Goal: Information Seeking & Learning: Compare options

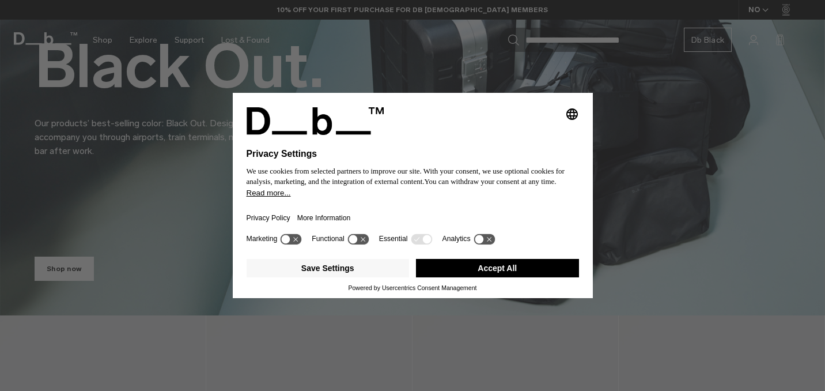
click at [500, 273] on button "Accept All" at bounding box center [497, 268] width 163 height 18
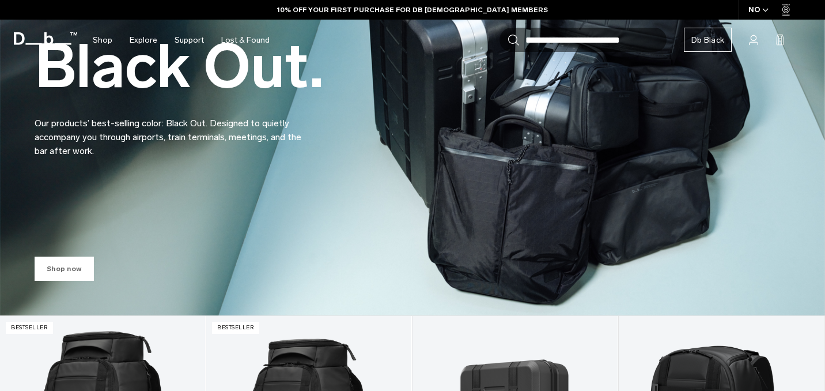
click at [63, 270] on link "Shop now" at bounding box center [64, 268] width 59 height 24
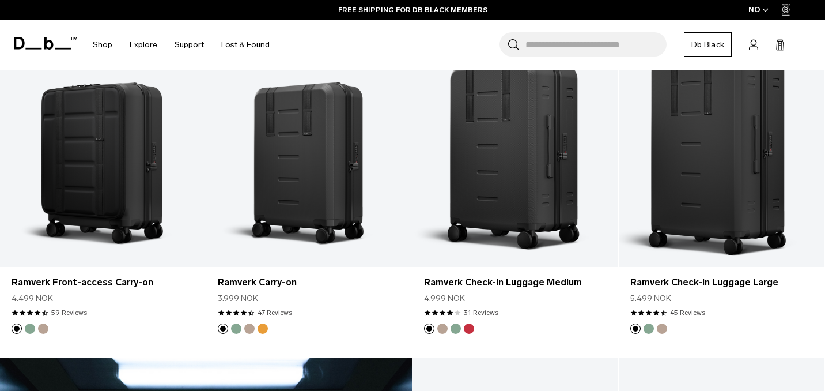
scroll to position [1200, 0]
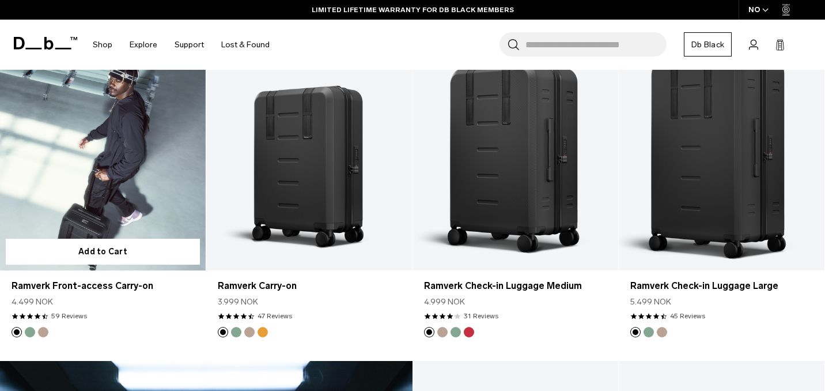
click at [124, 189] on link "Ramverk Front-access Carry-on" at bounding box center [103, 156] width 206 height 229
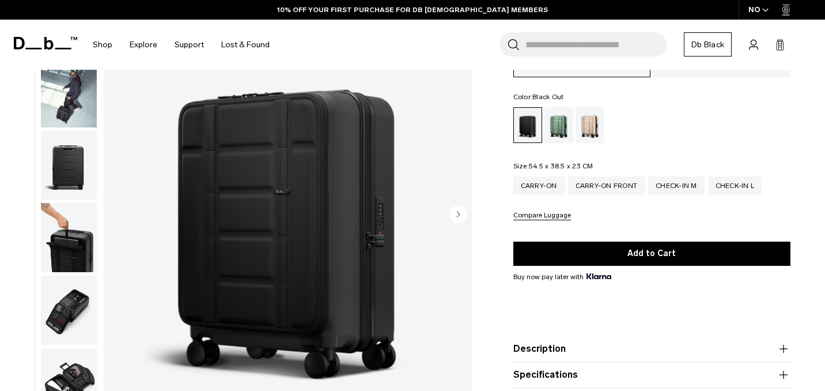
click at [70, 300] on img "button" at bounding box center [69, 309] width 56 height 69
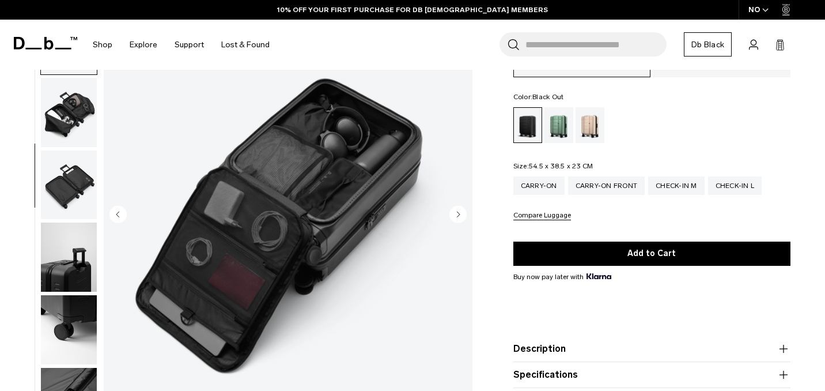
scroll to position [290, 0]
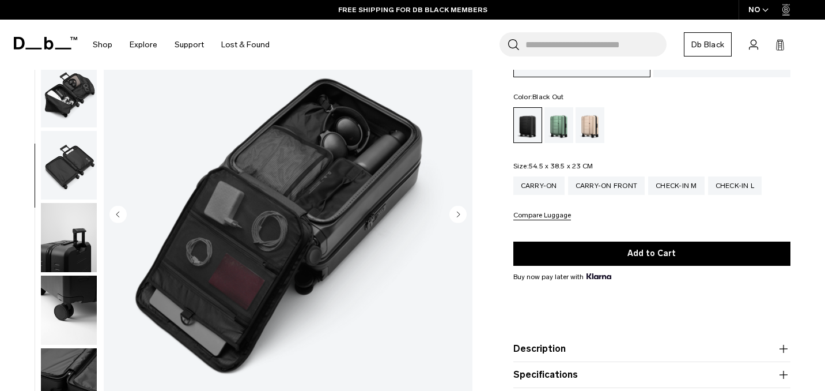
click at [70, 305] on img "button" at bounding box center [69, 309] width 56 height 69
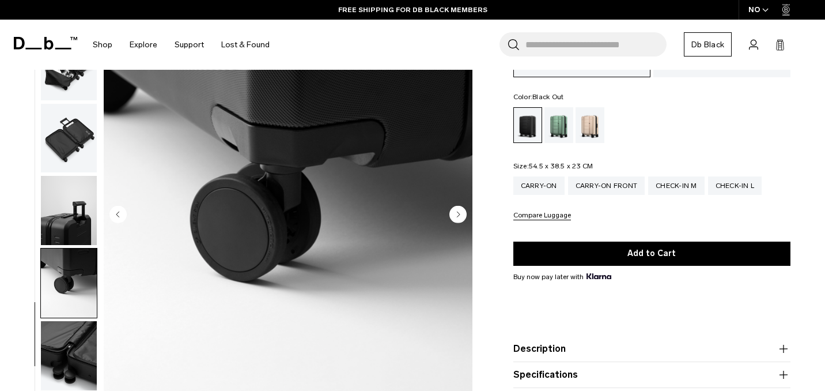
scroll to position [334, 0]
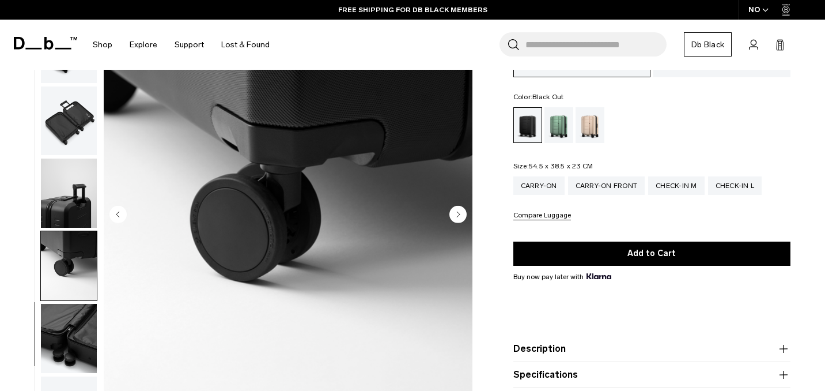
click at [69, 305] on img "button" at bounding box center [69, 338] width 56 height 69
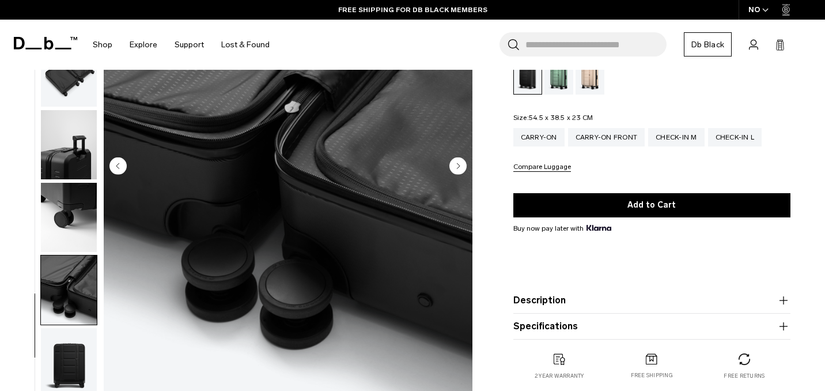
click at [70, 328] on img "button" at bounding box center [69, 362] width 56 height 69
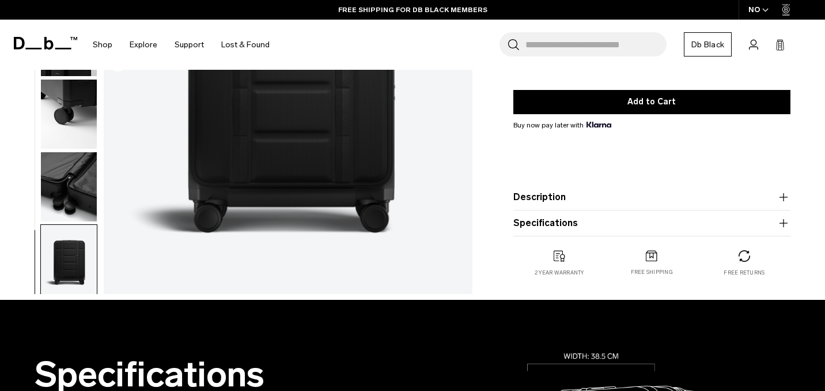
scroll to position [263, 0]
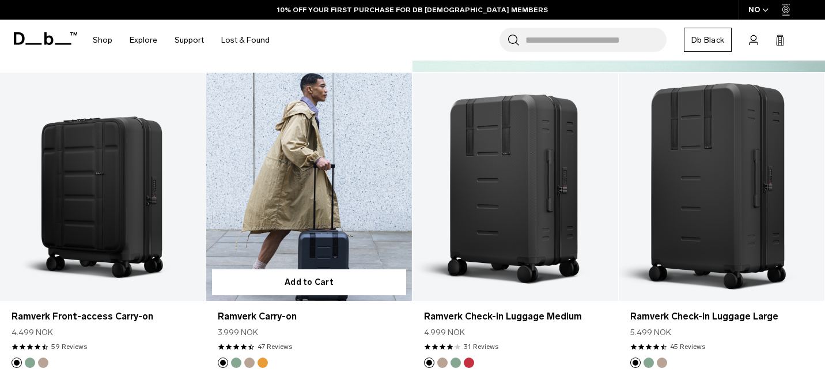
click at [314, 173] on link "Ramverk Carry-on" at bounding box center [309, 187] width 206 height 229
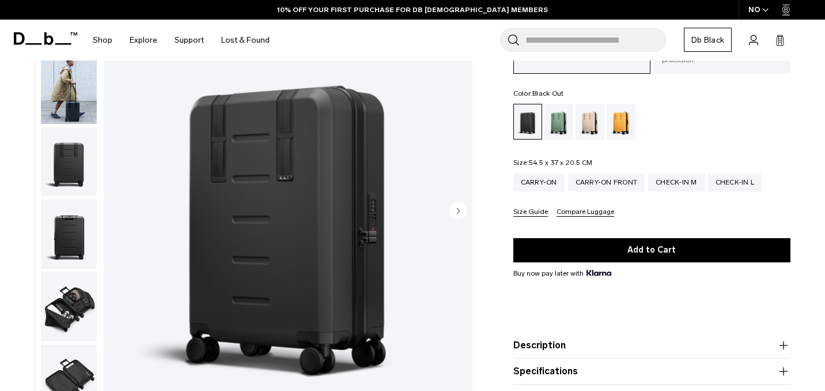
scroll to position [93, 0]
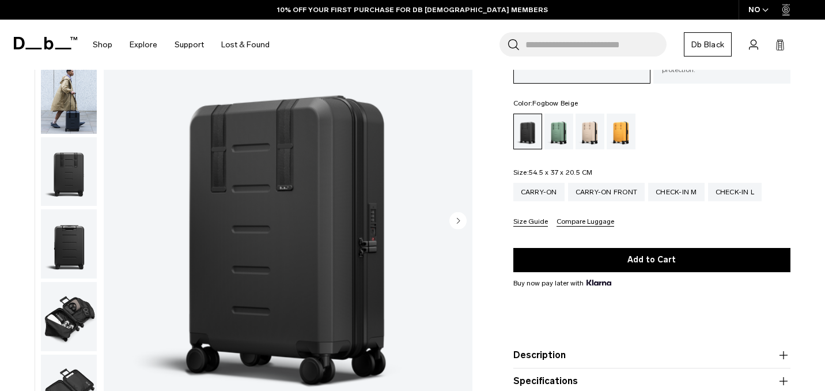
click at [592, 124] on div "Fogbow Beige" at bounding box center [589, 131] width 29 height 36
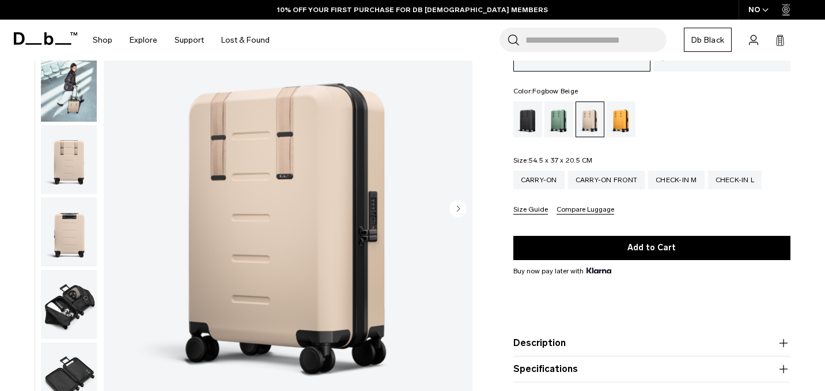
click at [69, 305] on img "button" at bounding box center [69, 304] width 56 height 69
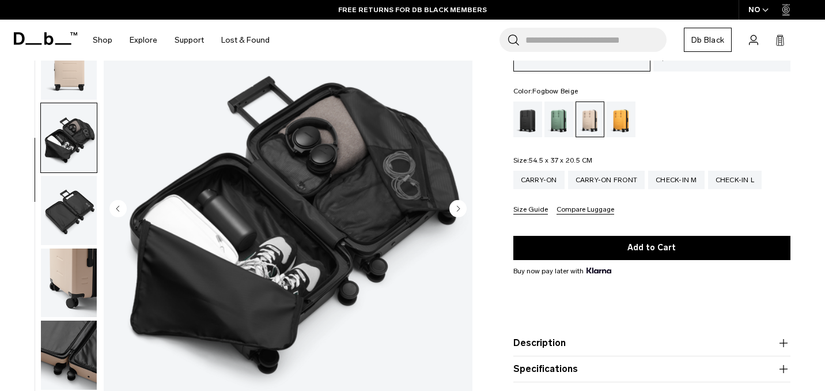
scroll to position [334, 0]
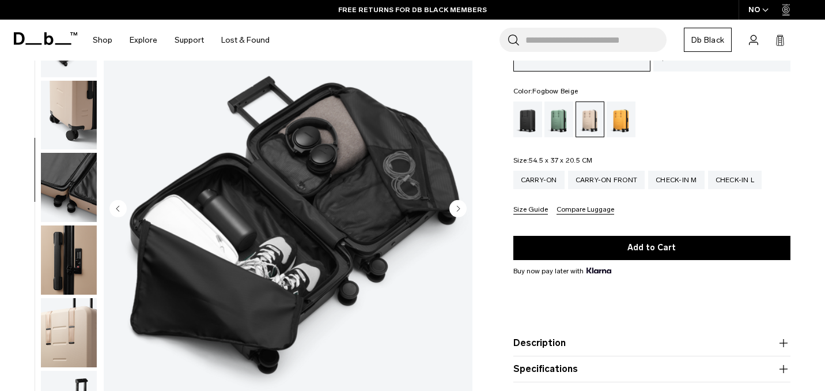
click at [69, 247] on img "button" at bounding box center [69, 259] width 56 height 69
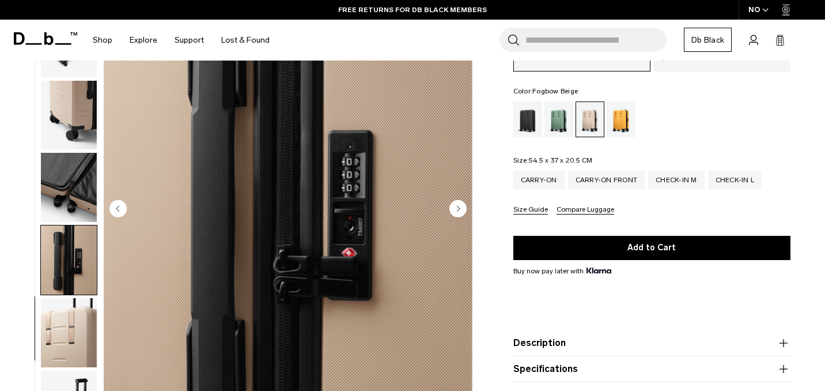
click at [71, 304] on img "button" at bounding box center [69, 332] width 56 height 69
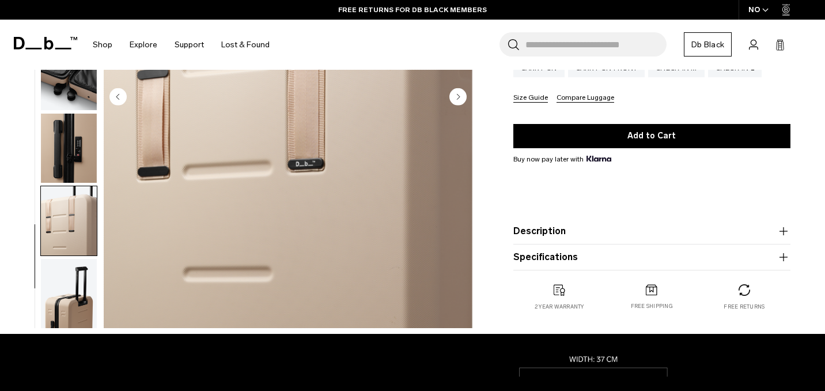
scroll to position [216, 0]
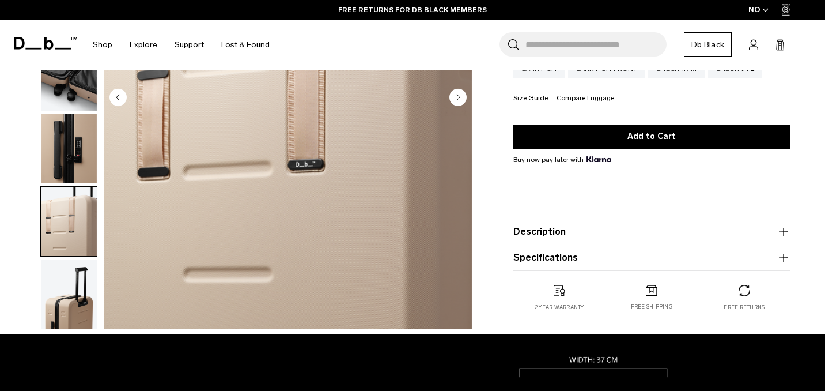
click at [71, 304] on img "button" at bounding box center [69, 293] width 56 height 69
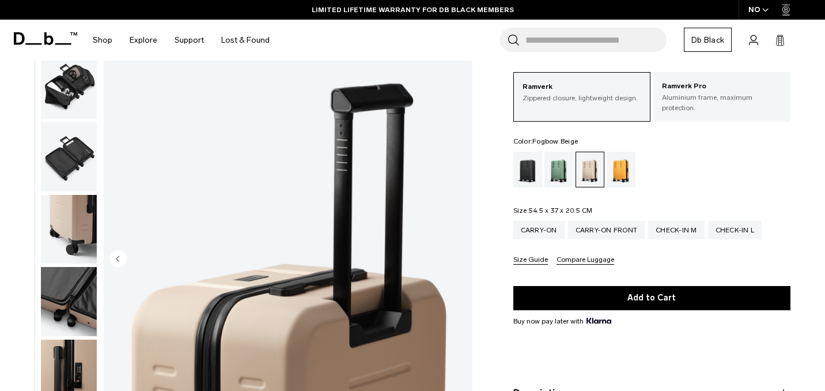
scroll to position [0, 0]
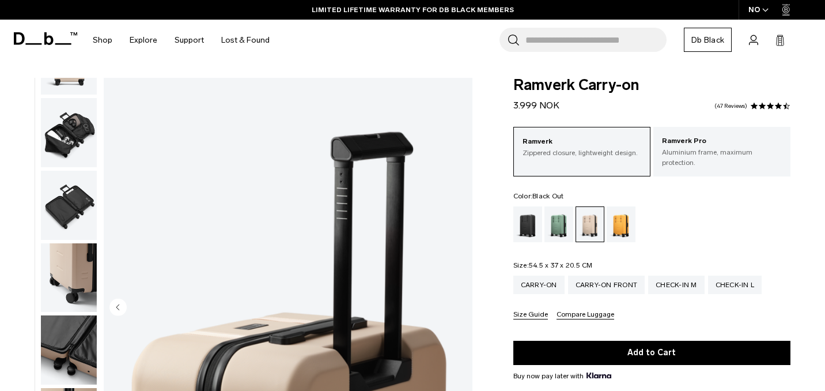
click at [524, 225] on div "Black Out" at bounding box center [527, 224] width 29 height 36
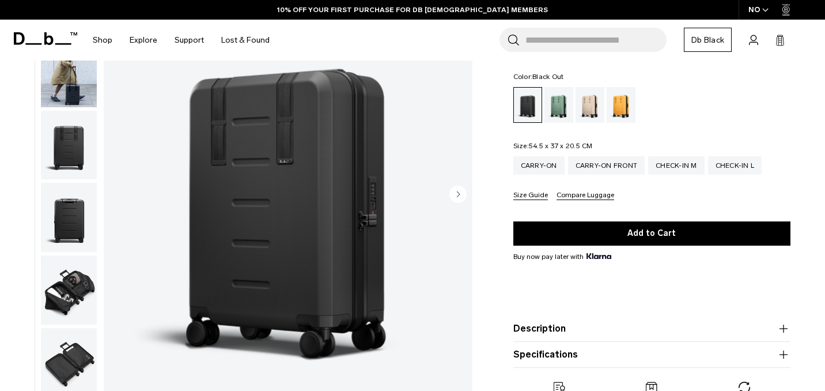
click at [59, 208] on img "button" at bounding box center [69, 217] width 56 height 69
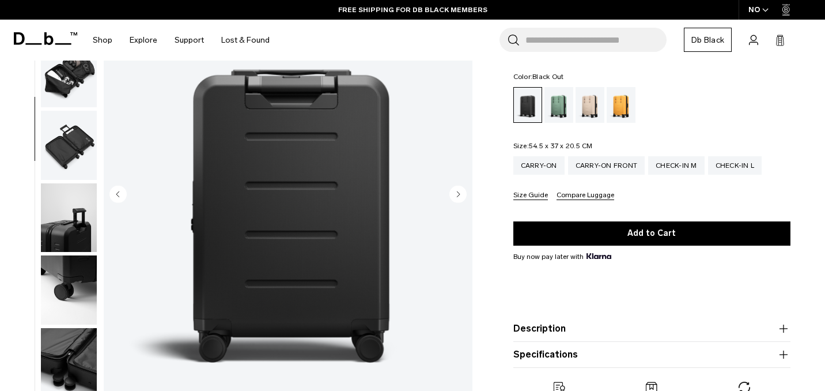
click at [63, 74] on img "button" at bounding box center [69, 72] width 56 height 69
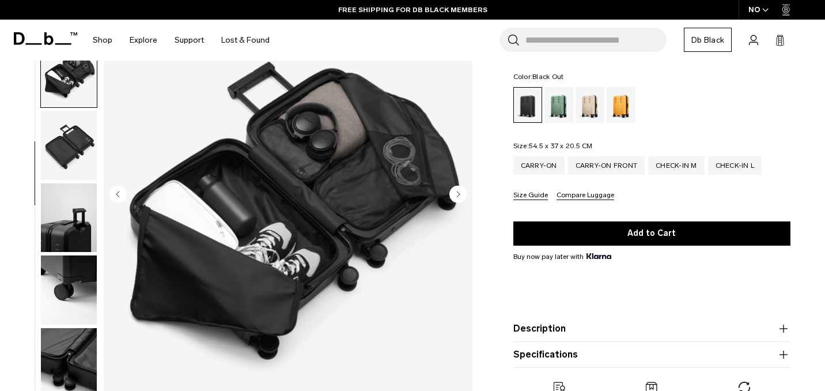
scroll to position [262, 0]
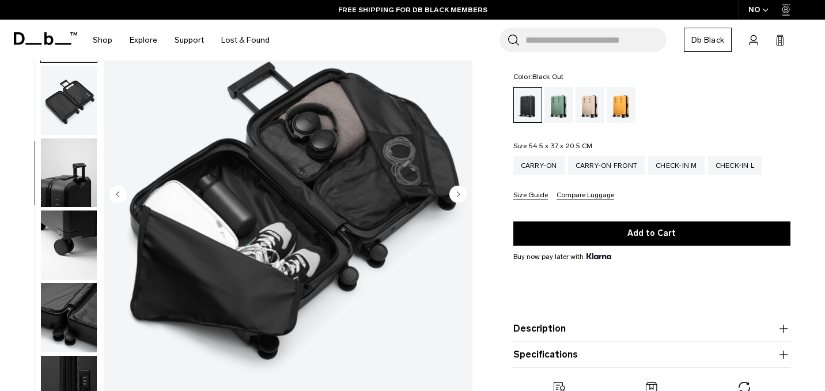
click at [78, 188] on img "button" at bounding box center [69, 172] width 56 height 69
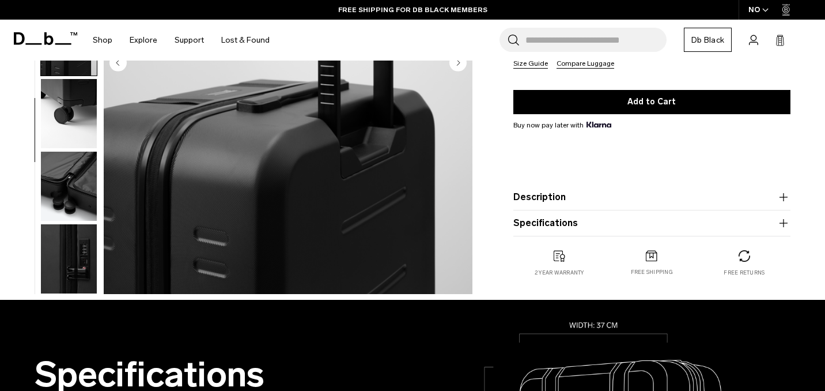
scroll to position [251, 0]
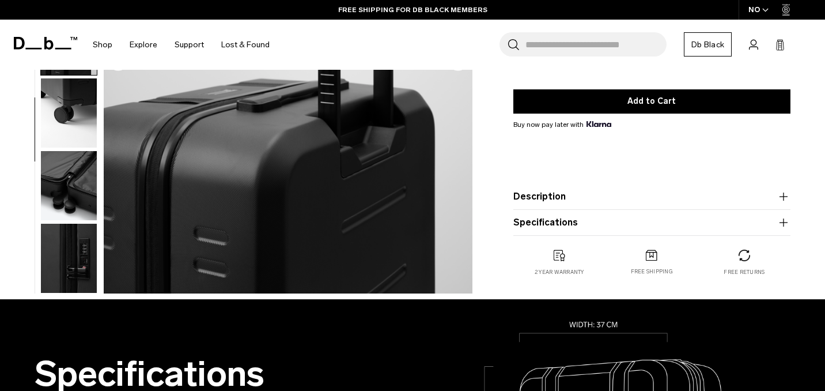
click at [68, 258] on img "button" at bounding box center [69, 257] width 56 height 69
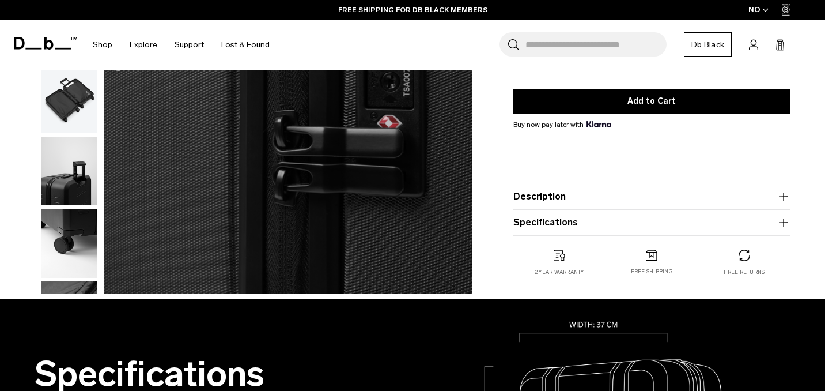
click at [68, 255] on img "button" at bounding box center [69, 243] width 56 height 69
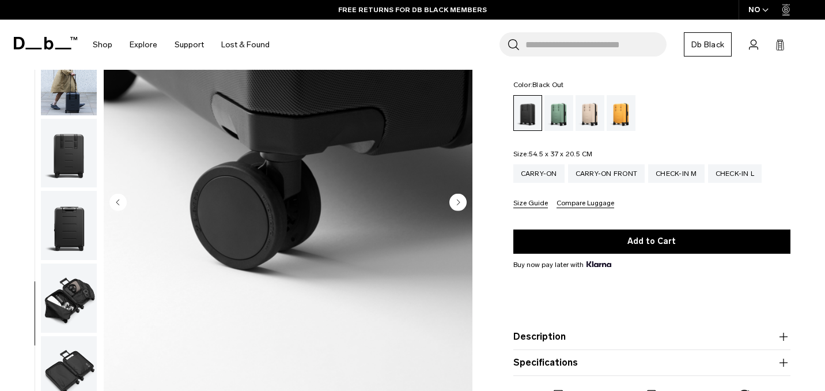
scroll to position [0, 0]
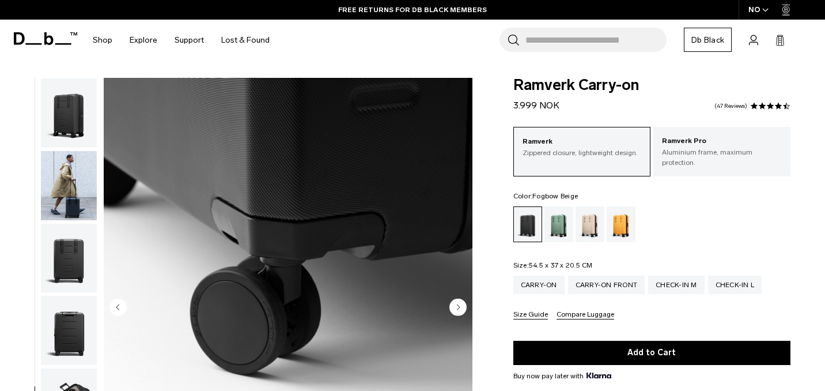
click at [597, 224] on div "Fogbow Beige" at bounding box center [589, 224] width 29 height 36
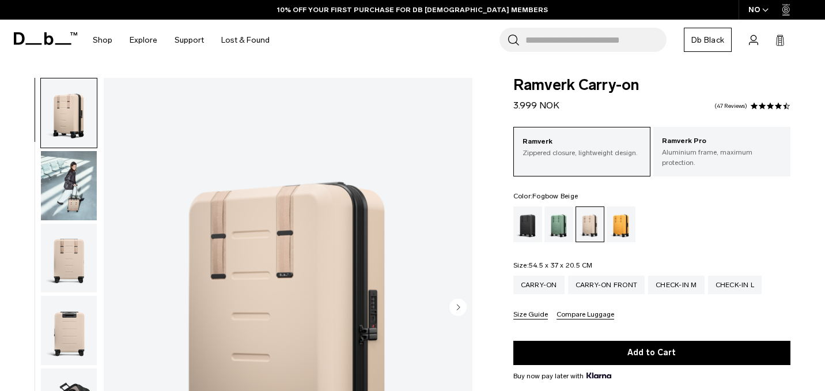
click at [75, 194] on img "button" at bounding box center [69, 185] width 56 height 69
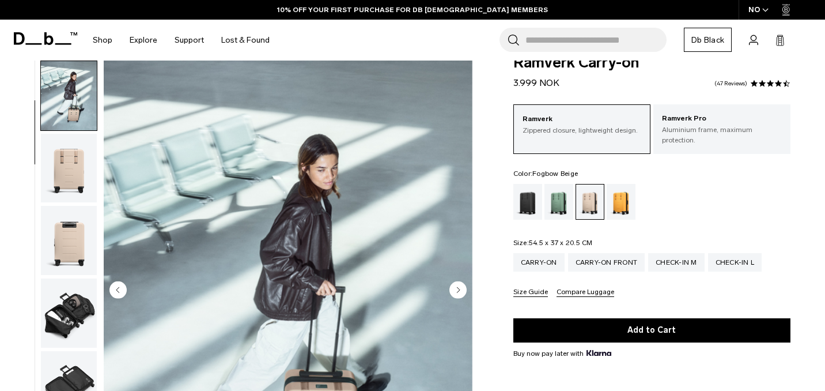
scroll to position [15, 0]
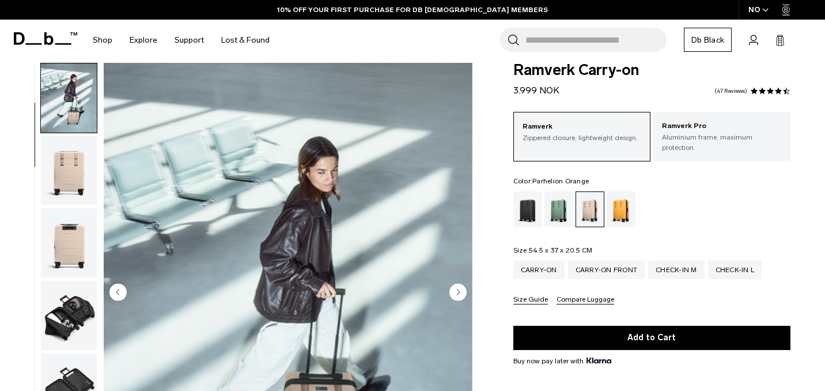
click at [609, 203] on div "Parhelion Orange" at bounding box center [621, 209] width 29 height 36
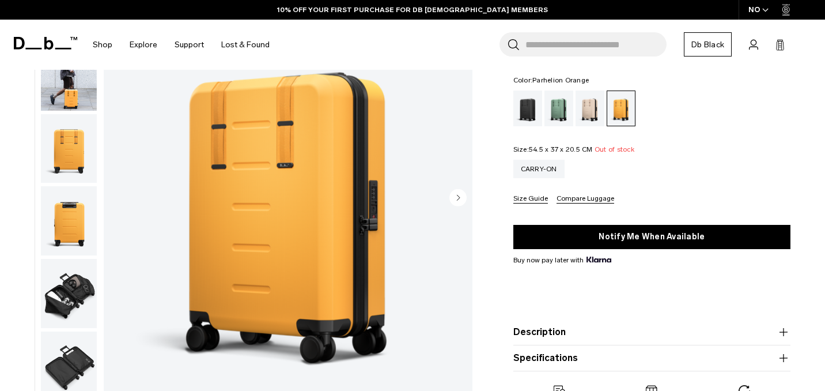
scroll to position [51, 0]
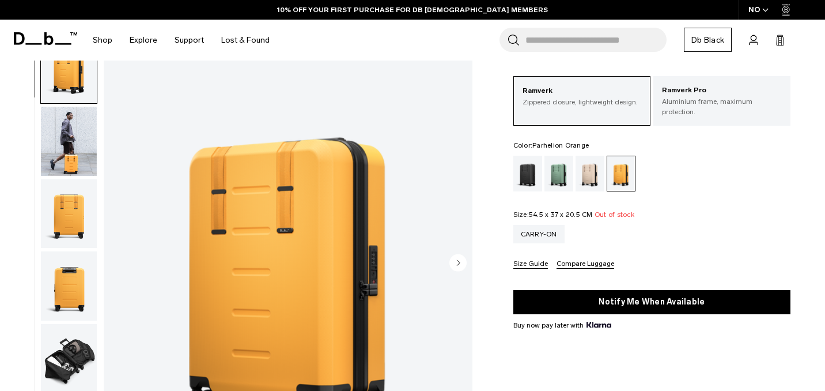
click at [56, 138] on img "button" at bounding box center [69, 140] width 56 height 69
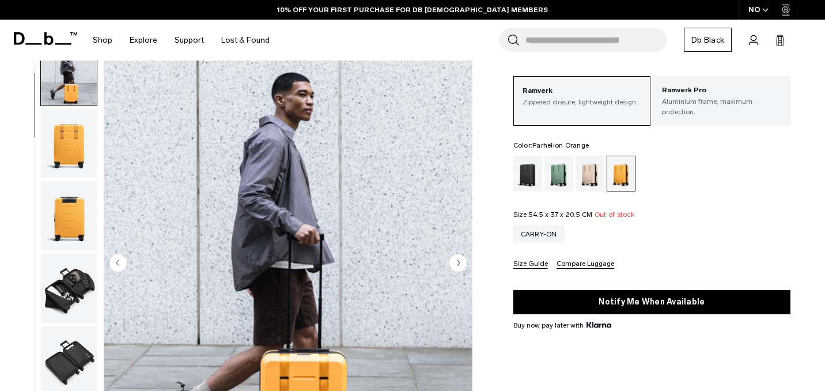
scroll to position [73, 0]
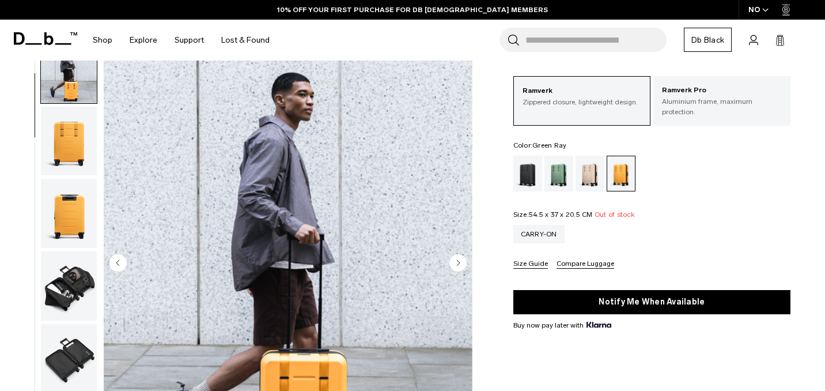
click at [562, 162] on div "Green Ray" at bounding box center [558, 174] width 29 height 36
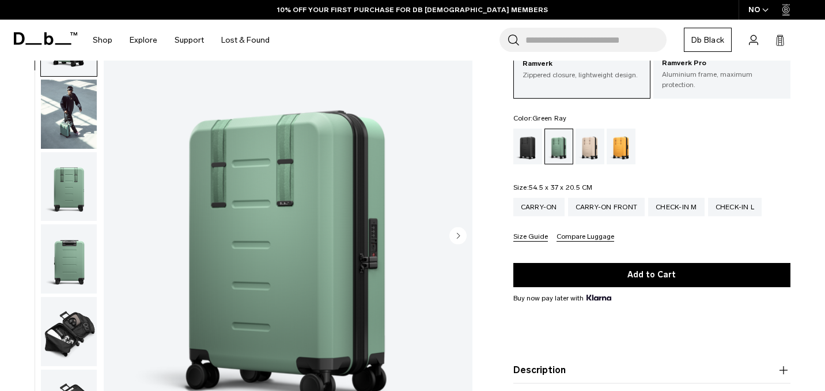
click at [89, 108] on img "button" at bounding box center [69, 113] width 56 height 69
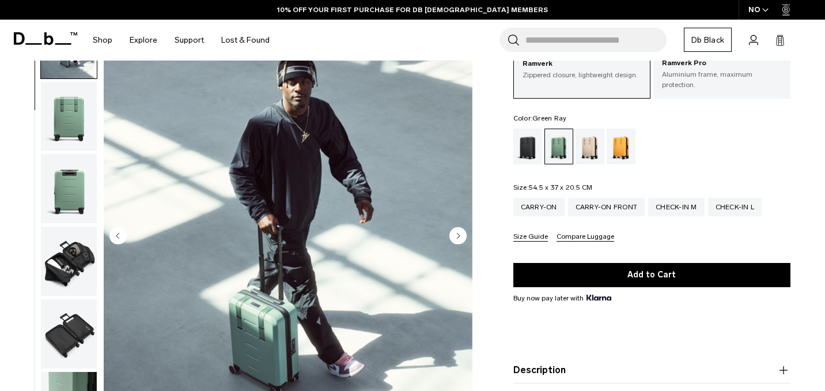
scroll to position [73, 0]
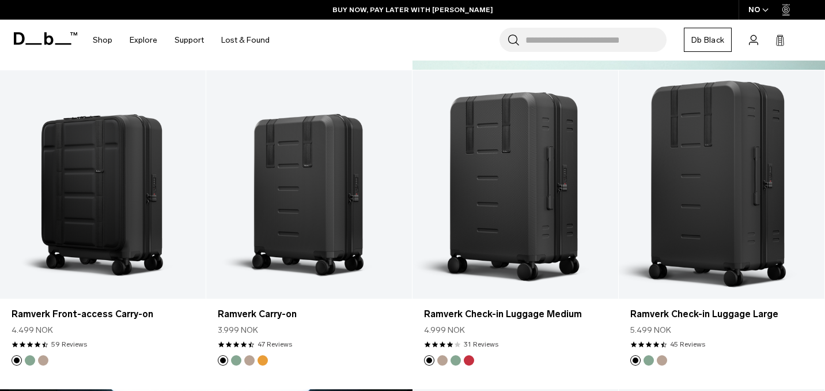
scroll to position [1170, 0]
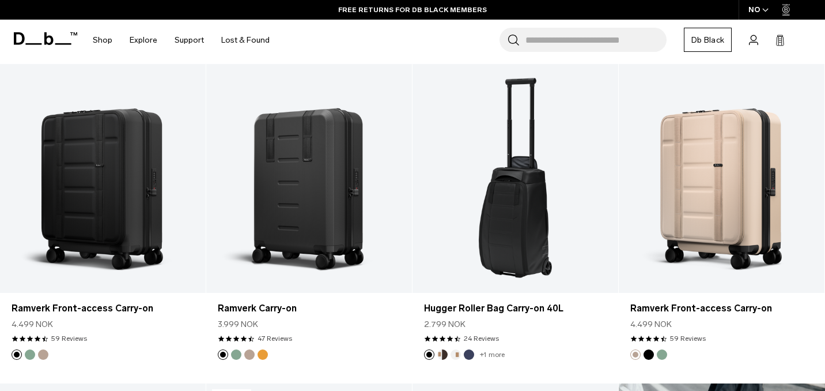
scroll to position [540, 0]
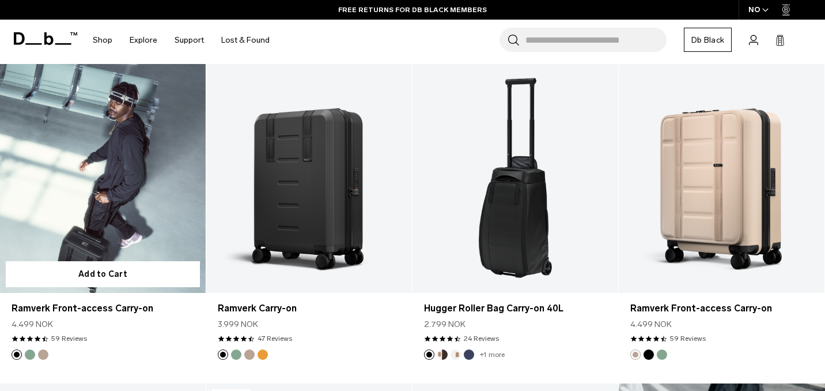
click at [149, 157] on link "Ramverk Front-access Carry-on" at bounding box center [103, 178] width 206 height 229
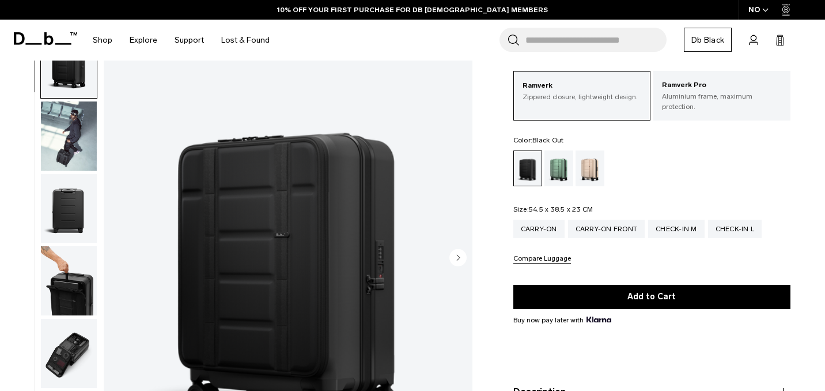
scroll to position [60, 0]
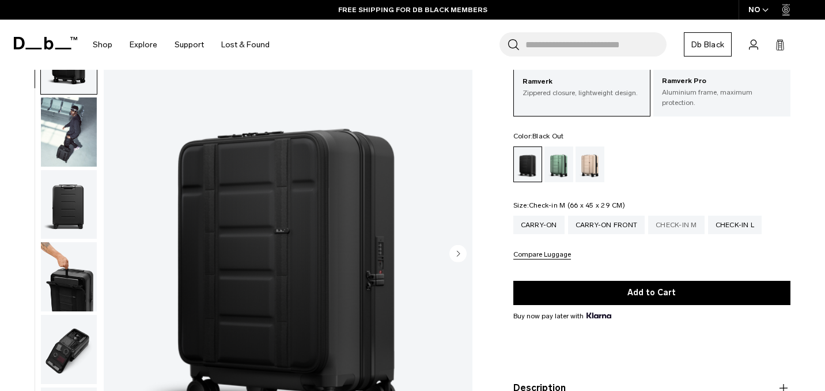
click at [691, 223] on div "Check-in M" at bounding box center [676, 224] width 56 height 18
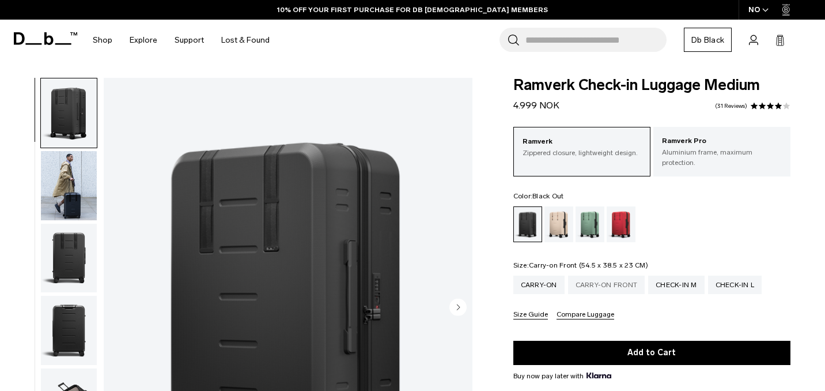
click at [593, 282] on div "Carry-on Front" at bounding box center [606, 284] width 77 height 18
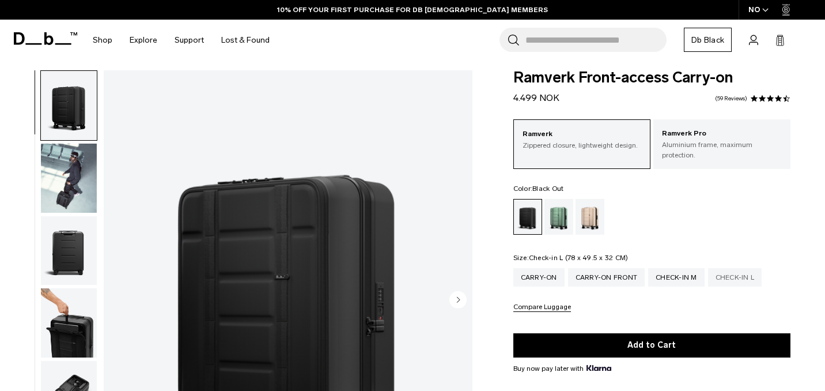
click at [741, 268] on div "Check-in L" at bounding box center [735, 277] width 54 height 18
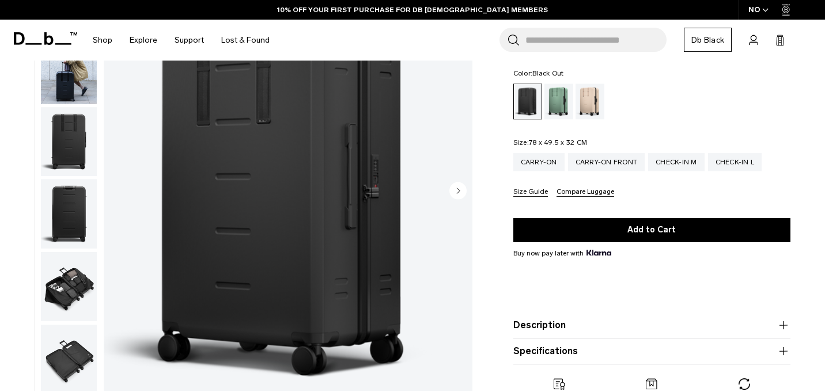
scroll to position [142, 0]
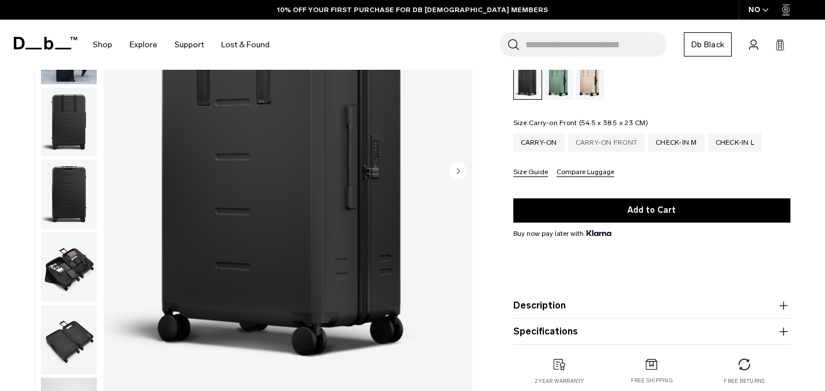
click at [591, 135] on div "Carry-on Front" at bounding box center [606, 142] width 77 height 18
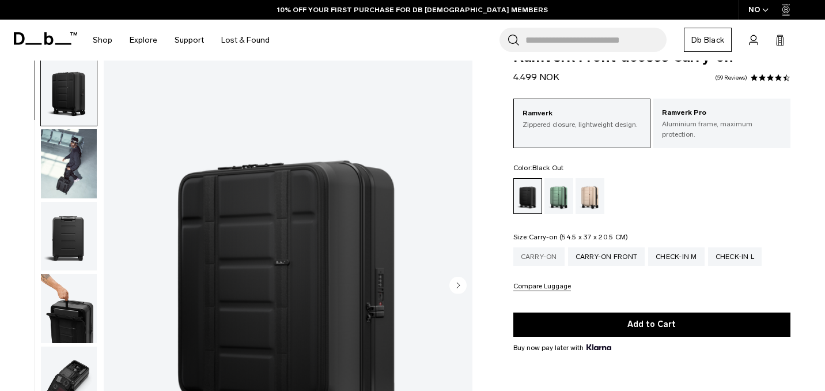
click at [537, 247] on div "Carry-on" at bounding box center [538, 256] width 51 height 18
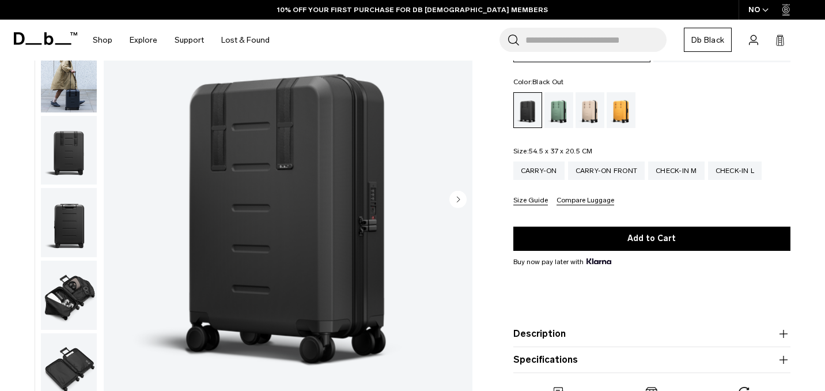
click at [452, 192] on circle "Next slide" at bounding box center [457, 198] width 17 height 17
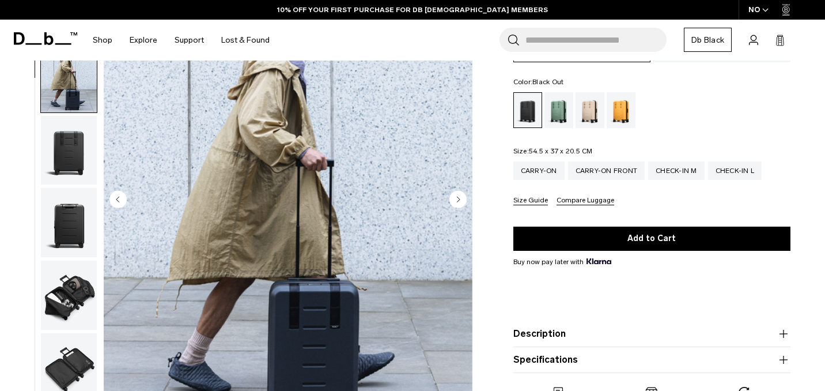
scroll to position [73, 0]
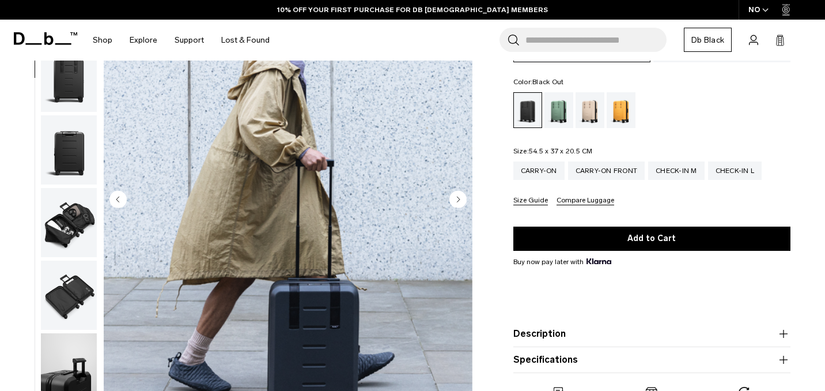
click at [453, 192] on circle "Next slide" at bounding box center [457, 198] width 17 height 17
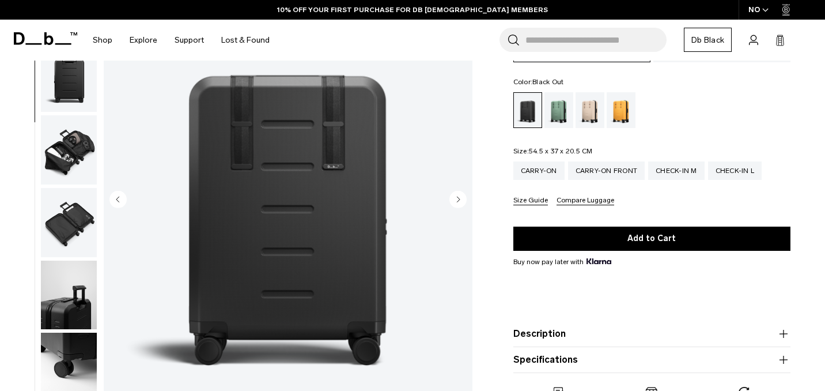
click at [453, 192] on circle "Next slide" at bounding box center [457, 198] width 17 height 17
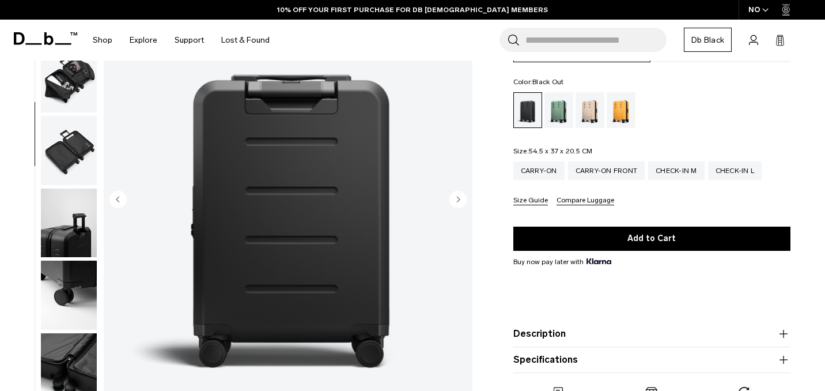
click at [453, 192] on circle "Next slide" at bounding box center [457, 198] width 17 height 17
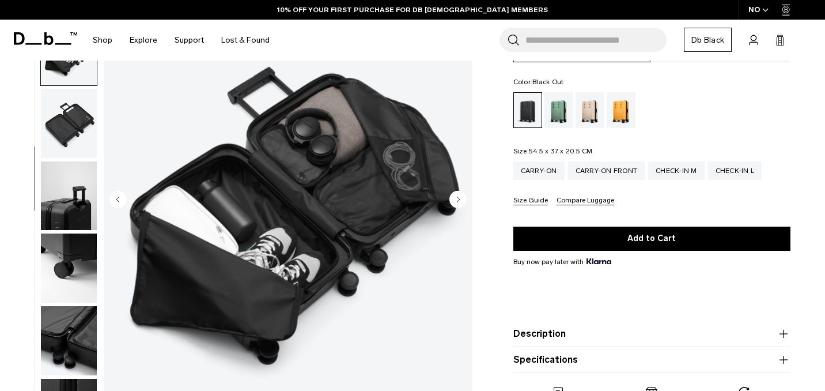
scroll to position [262, 0]
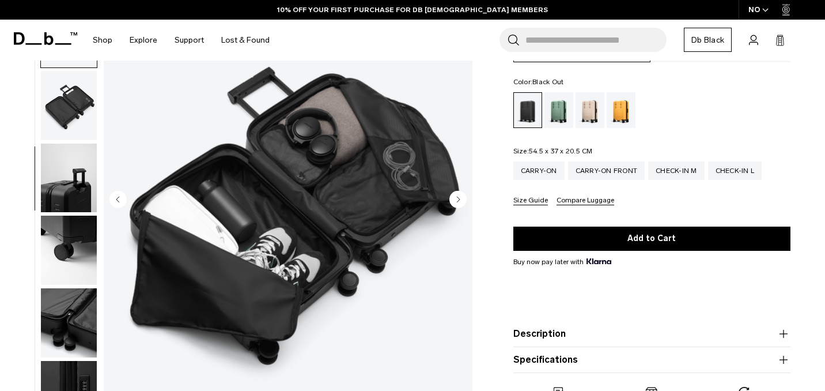
click at [453, 192] on circle "Next slide" at bounding box center [457, 198] width 17 height 17
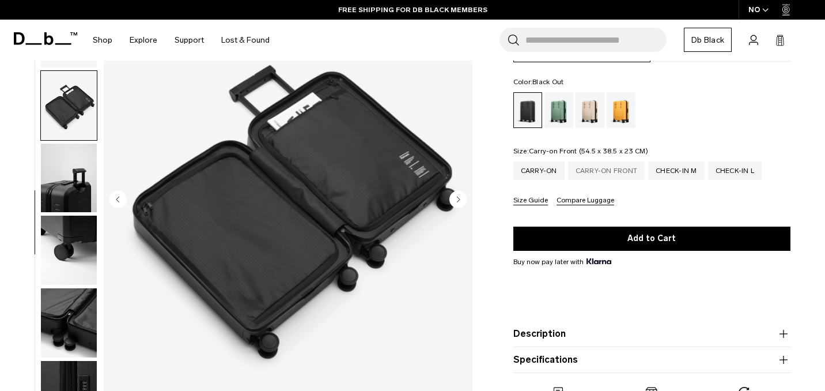
click at [588, 165] on div "Carry-on Front" at bounding box center [606, 170] width 77 height 18
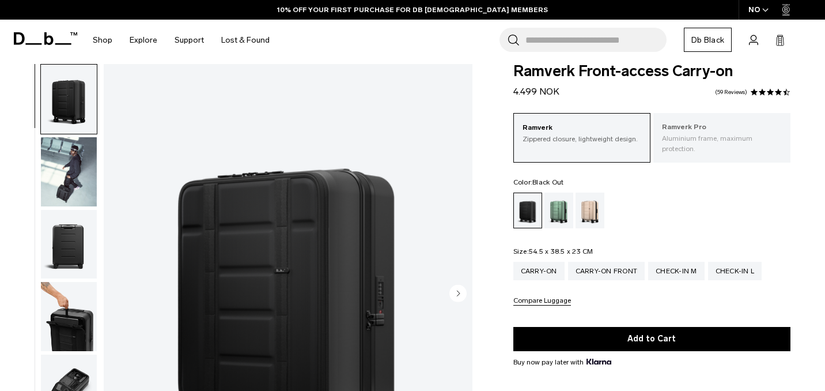
click at [679, 135] on p "Aluminium frame, maximum protection." at bounding box center [722, 143] width 120 height 21
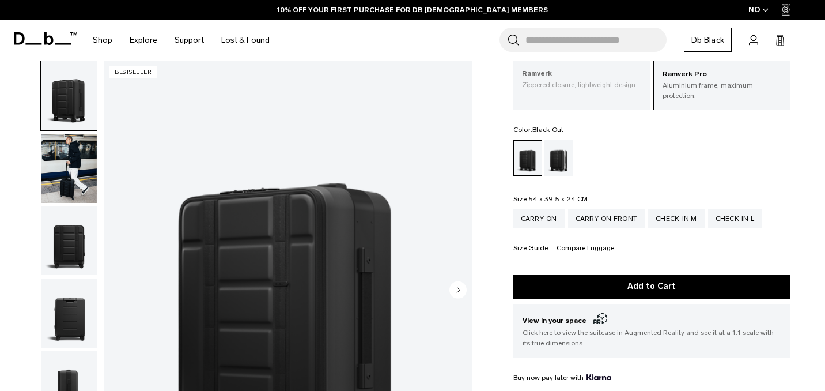
click at [583, 90] on div "Ramverk Zippered closure, lightweight design." at bounding box center [581, 78] width 137 height 39
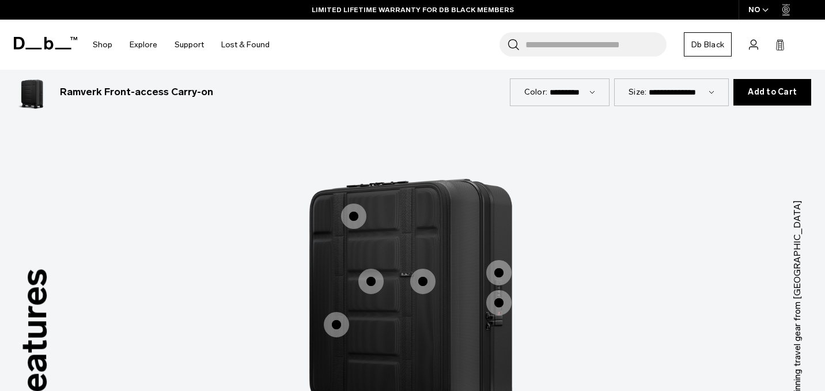
scroll to position [984, 0]
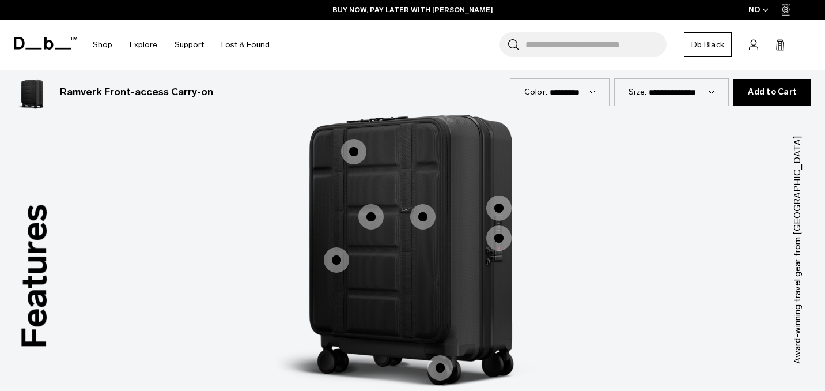
click at [366, 217] on span "1 / 3" at bounding box center [370, 216] width 25 height 25
click at [437, 219] on img "1 / 3" at bounding box center [413, 232] width 346 height 432
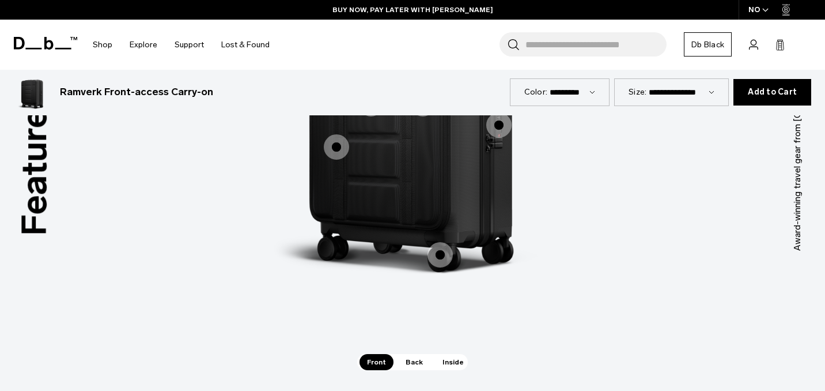
scroll to position [1098, 0]
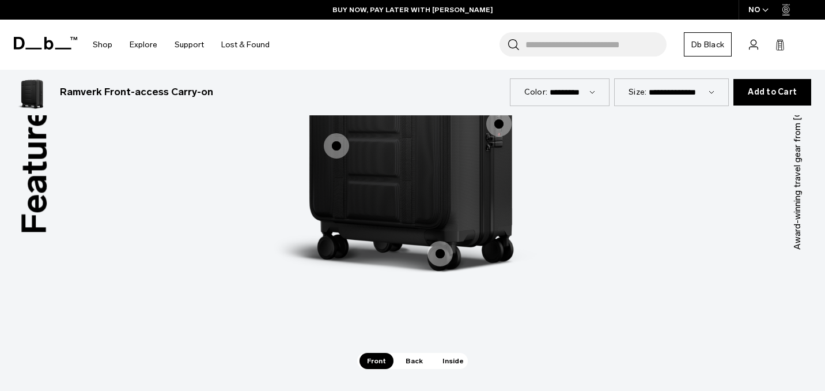
click at [444, 253] on span "1 / 3" at bounding box center [439, 253] width 25 height 25
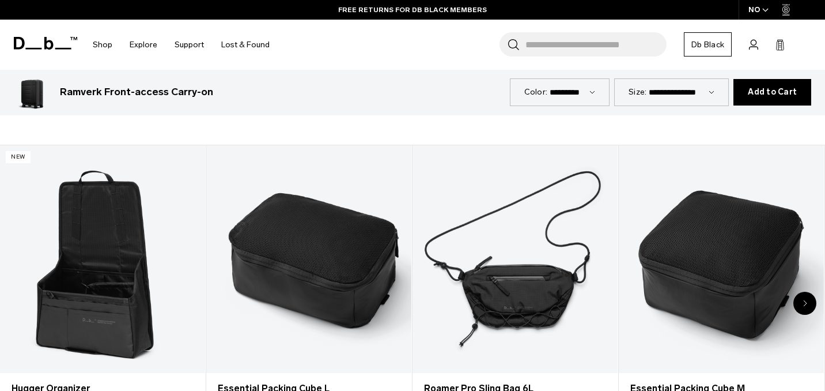
scroll to position [1933, 0]
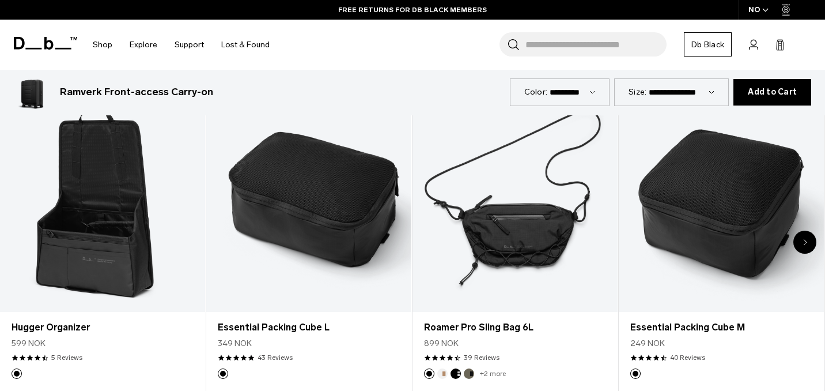
click at [808, 237] on div "Next slide" at bounding box center [804, 241] width 23 height 23
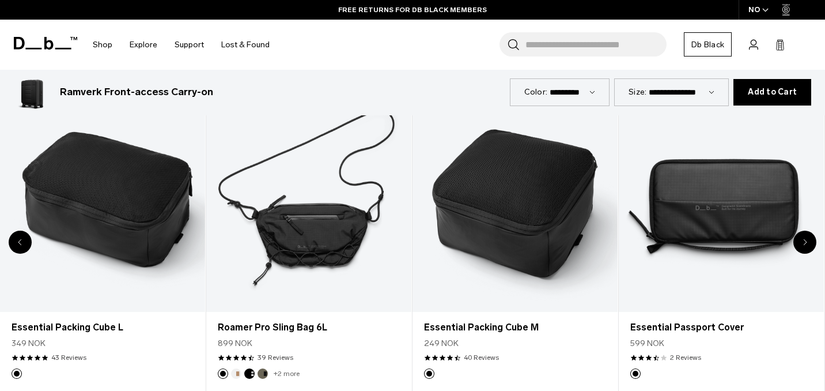
click at [804, 238] on icon "Next slide" at bounding box center [805, 241] width 4 height 7
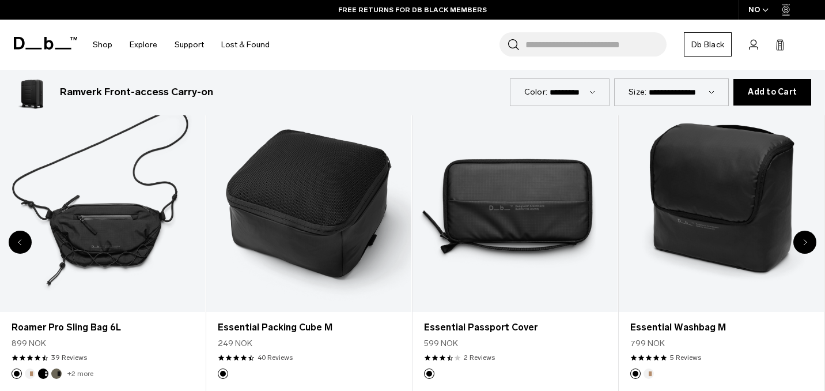
click at [804, 238] on icon "Next slide" at bounding box center [805, 241] width 4 height 7
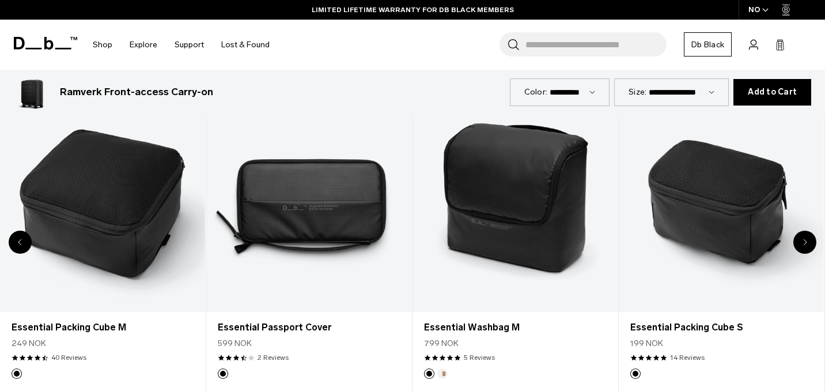
click at [804, 238] on icon "Next slide" at bounding box center [805, 241] width 4 height 7
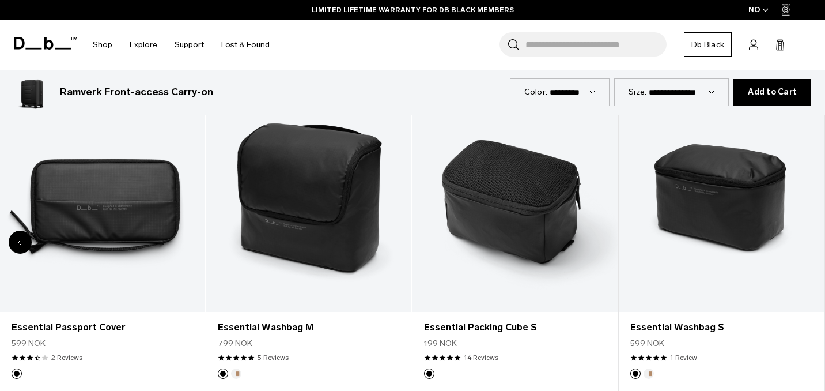
click at [804, 232] on link "Essential Washbag S" at bounding box center [721, 198] width 205 height 228
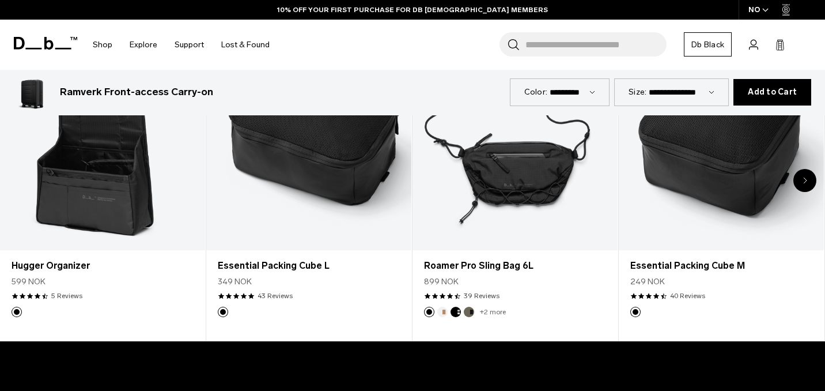
scroll to position [2008, 0]
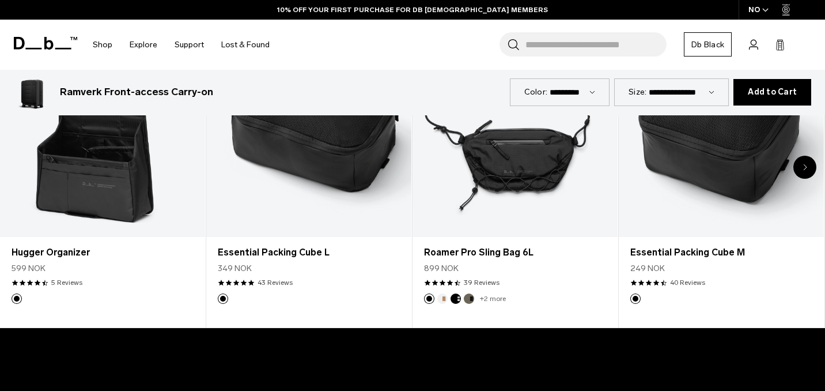
click at [810, 156] on div "Next slide" at bounding box center [804, 167] width 23 height 23
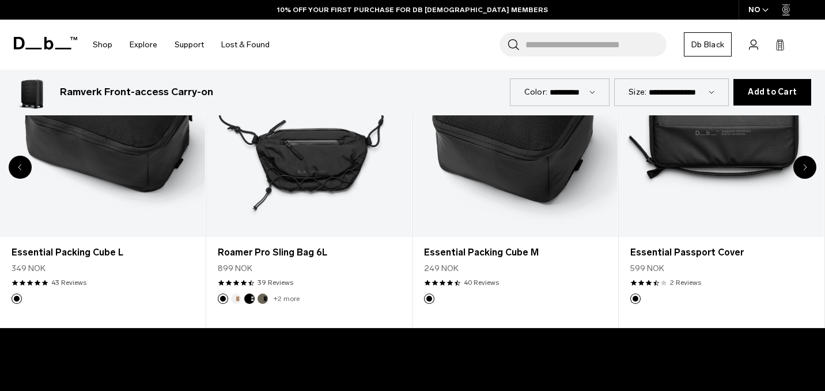
click at [810, 156] on div "Next slide" at bounding box center [804, 167] width 23 height 23
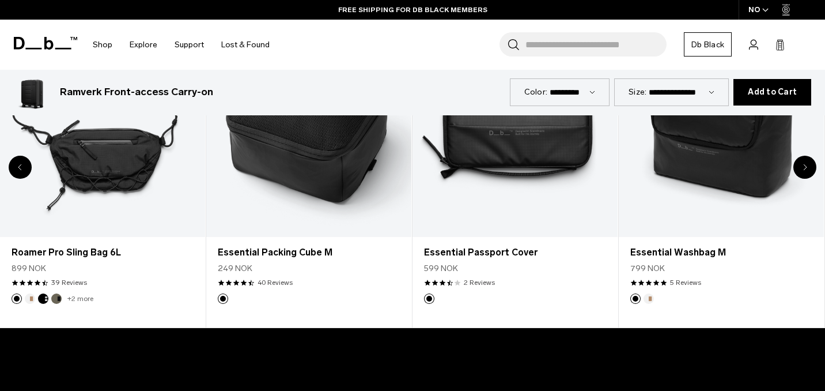
click at [809, 156] on div "Next slide" at bounding box center [804, 167] width 23 height 23
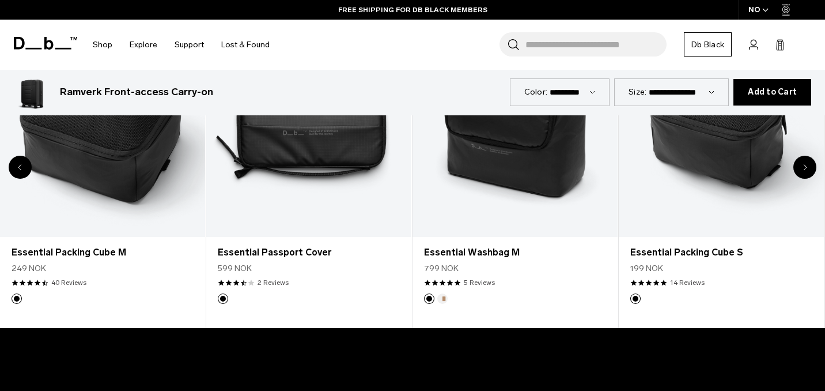
click at [809, 156] on div "Next slide" at bounding box center [804, 167] width 23 height 23
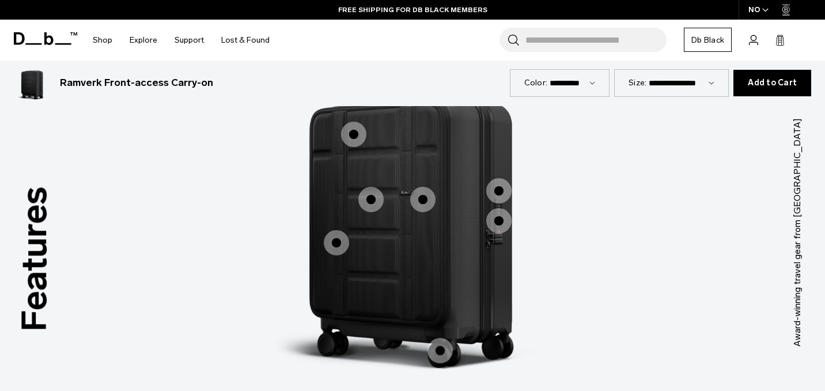
scroll to position [986, 0]
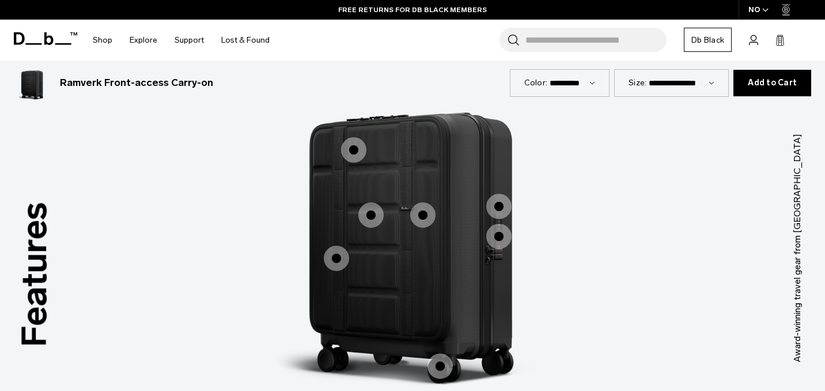
click at [498, 199] on span "1 / 3" at bounding box center [498, 206] width 25 height 25
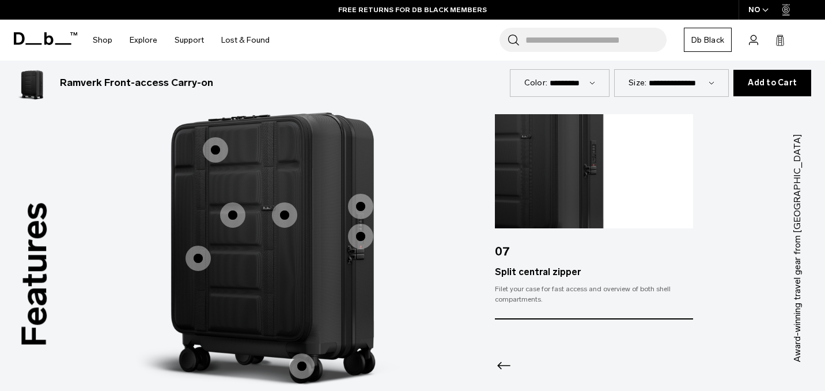
click at [350, 225] on span "1 / 3" at bounding box center [360, 235] width 25 height 25
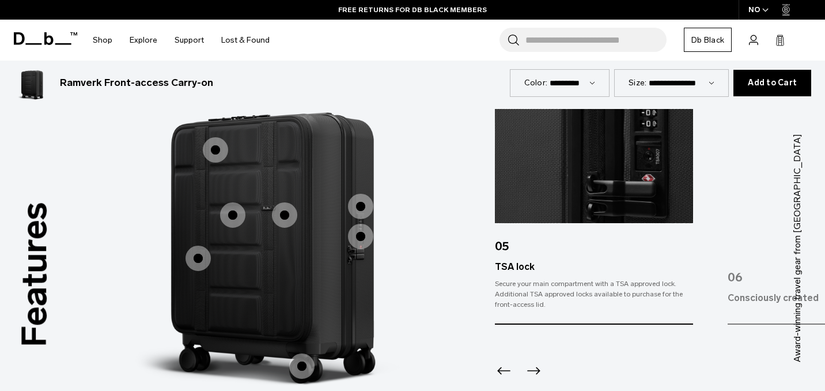
click at [301, 363] on span "1 / 3" at bounding box center [301, 365] width 25 height 25
click at [290, 211] on span "1 / 3" at bounding box center [284, 214] width 25 height 25
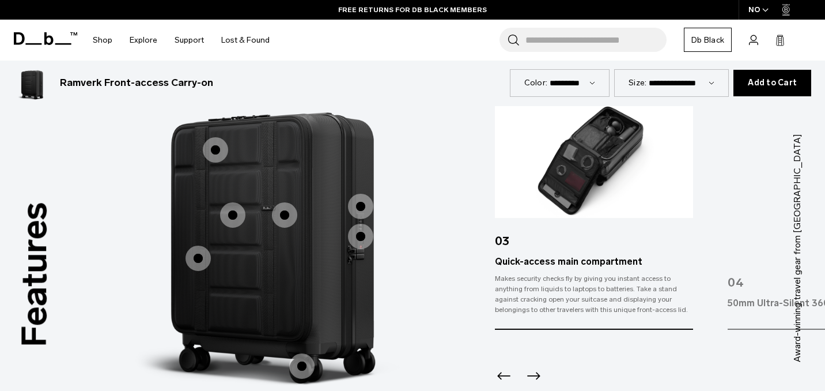
click at [231, 202] on span "1 / 3" at bounding box center [232, 214] width 25 height 25
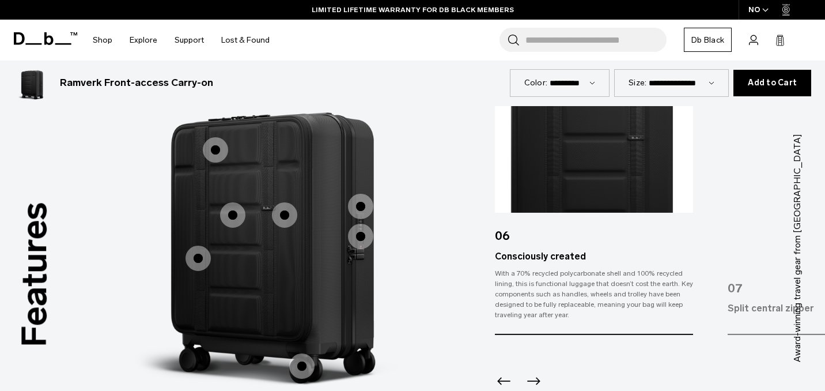
click at [286, 217] on span "1 / 3" at bounding box center [284, 214] width 25 height 25
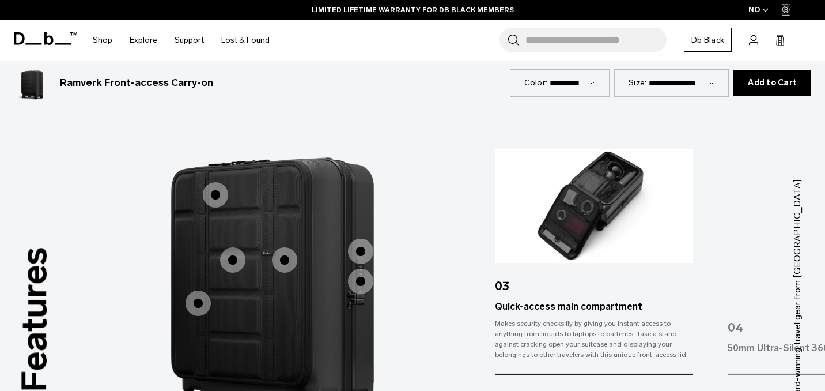
scroll to position [939, 0]
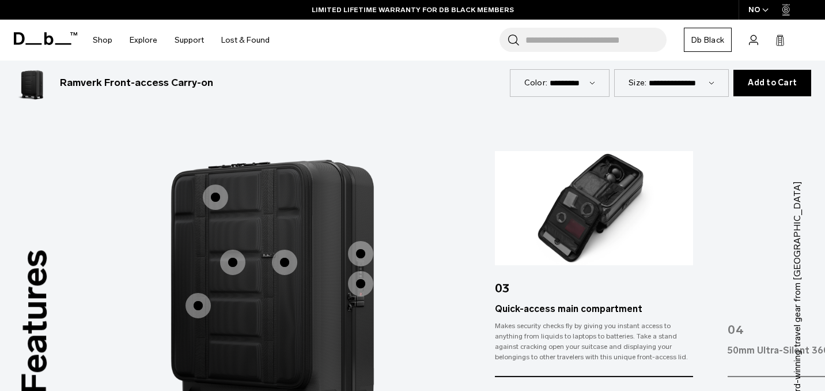
click at [202, 183] on label "Padded Laptop Compartment" at bounding box center [216, 197] width 28 height 28
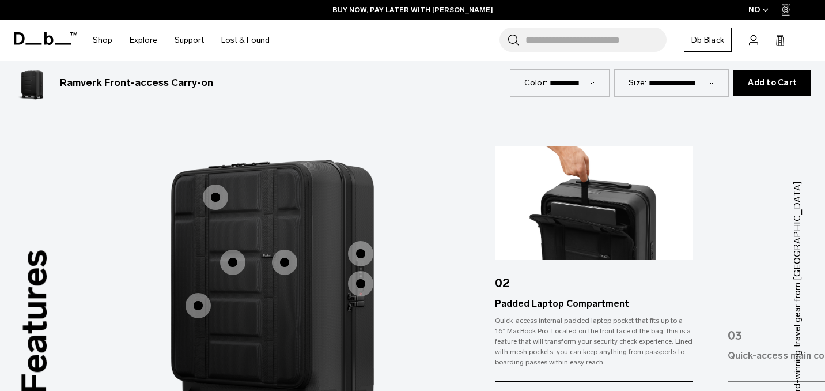
click at [209, 294] on span "1 / 3" at bounding box center [197, 305] width 25 height 25
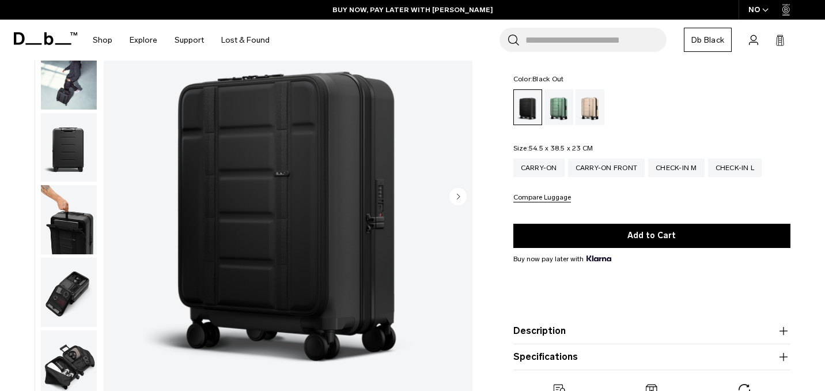
scroll to position [0, 0]
